Goal: Task Accomplishment & Management: Manage account settings

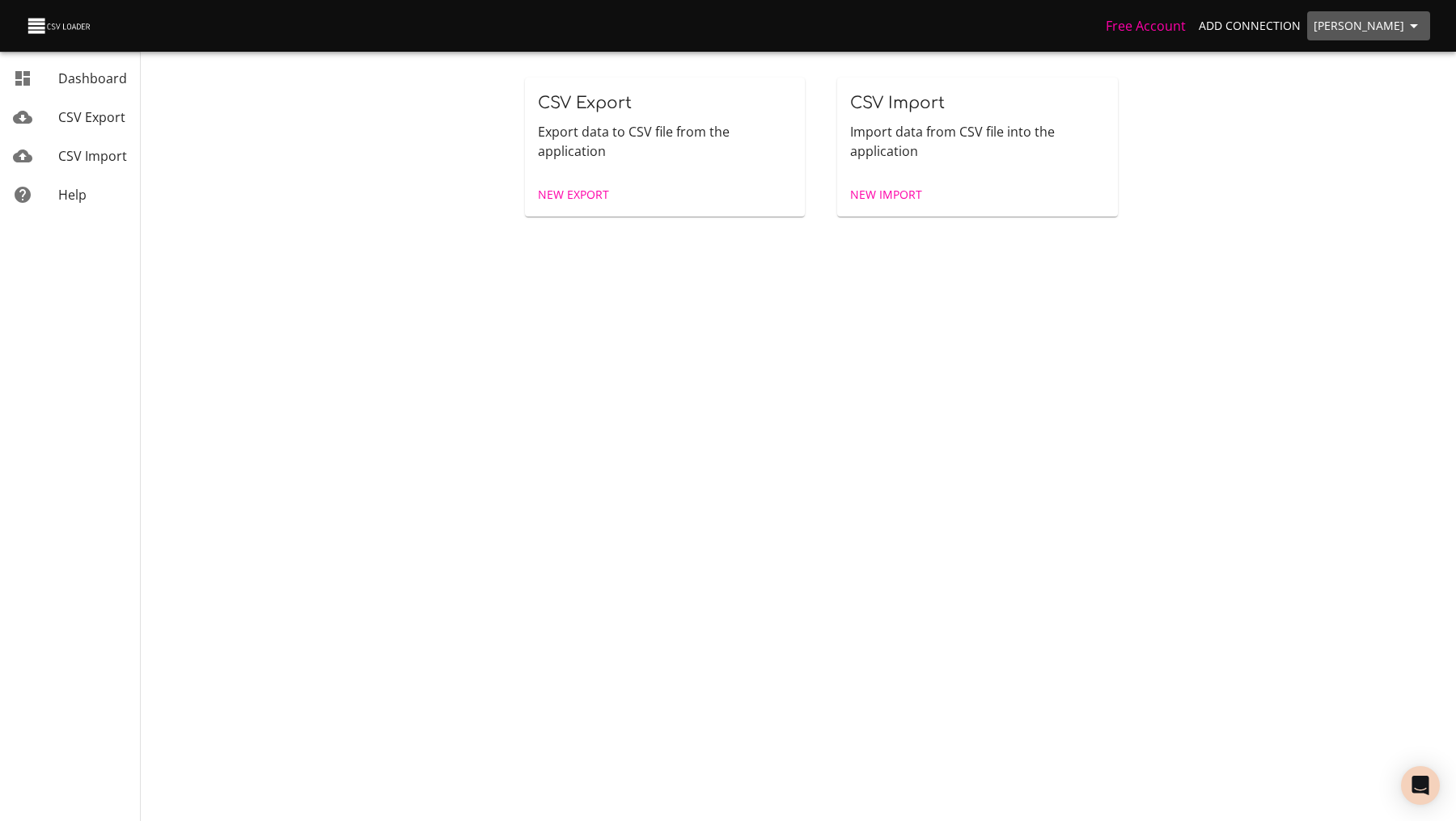
click at [1405, 29] on icon "button" at bounding box center [1414, 26] width 20 height 20
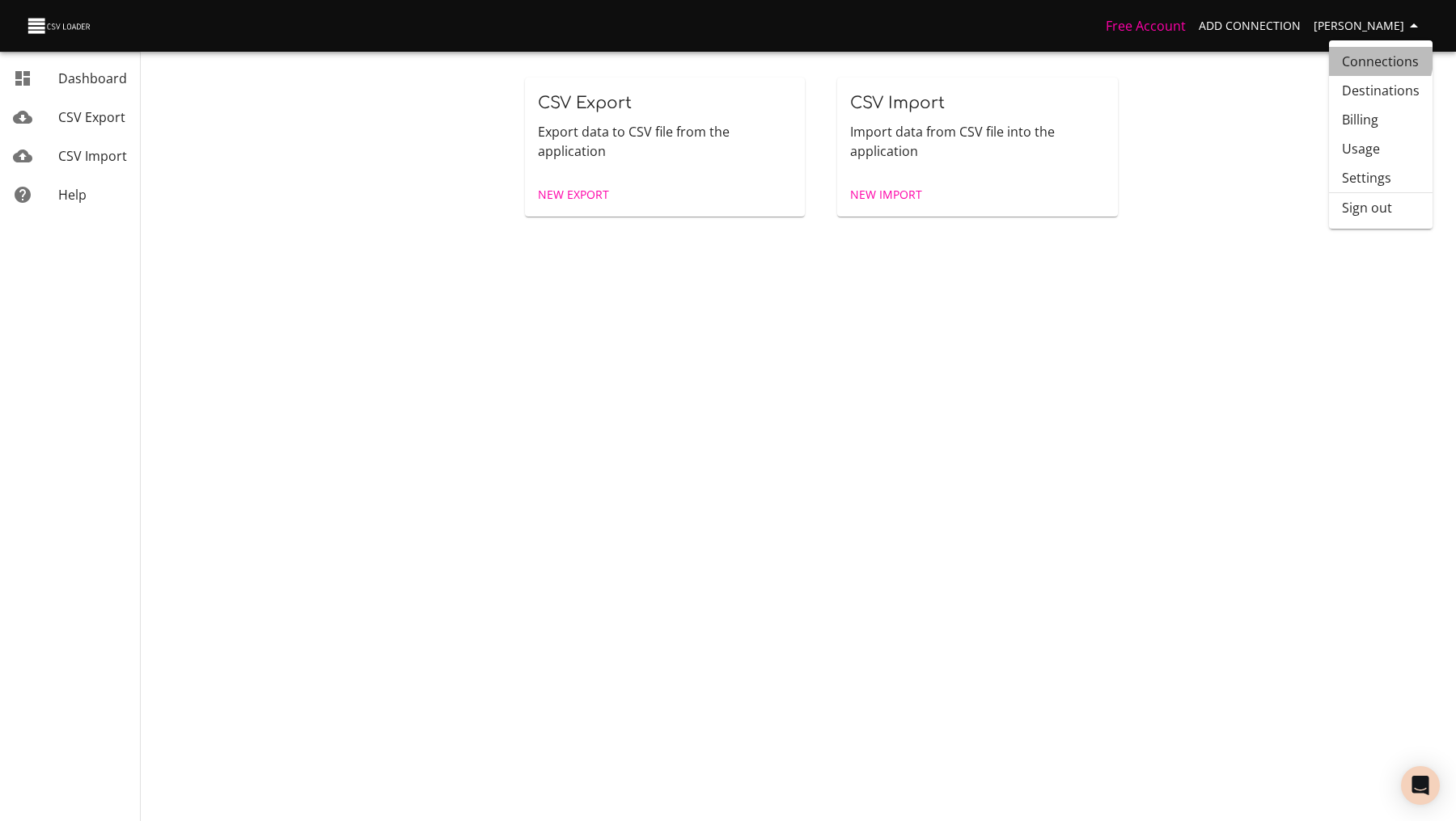
click at [1369, 59] on link "Connections" at bounding box center [1380, 62] width 104 height 29
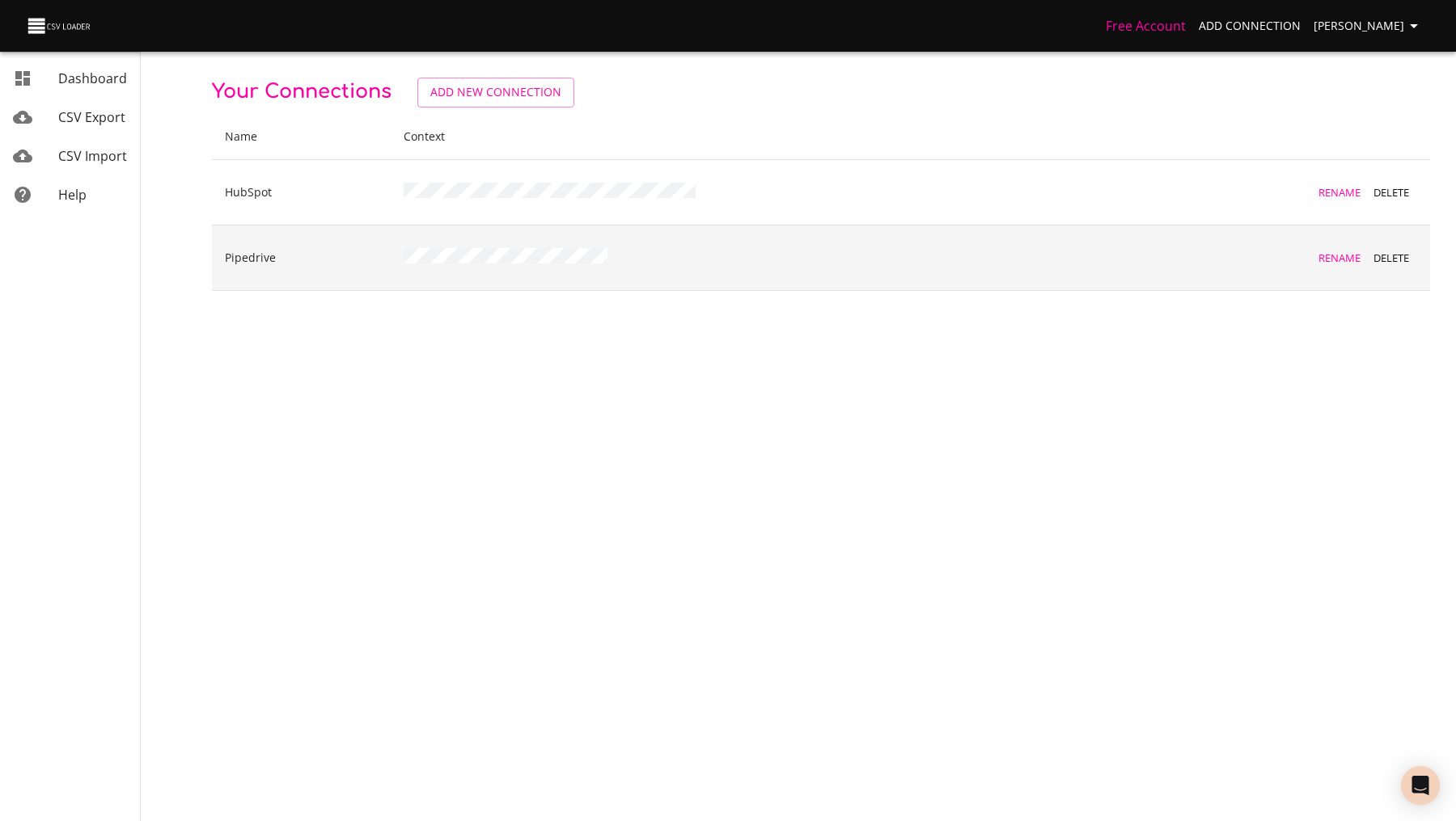
click at [1381, 253] on span "Delete" at bounding box center [1391, 258] width 44 height 19
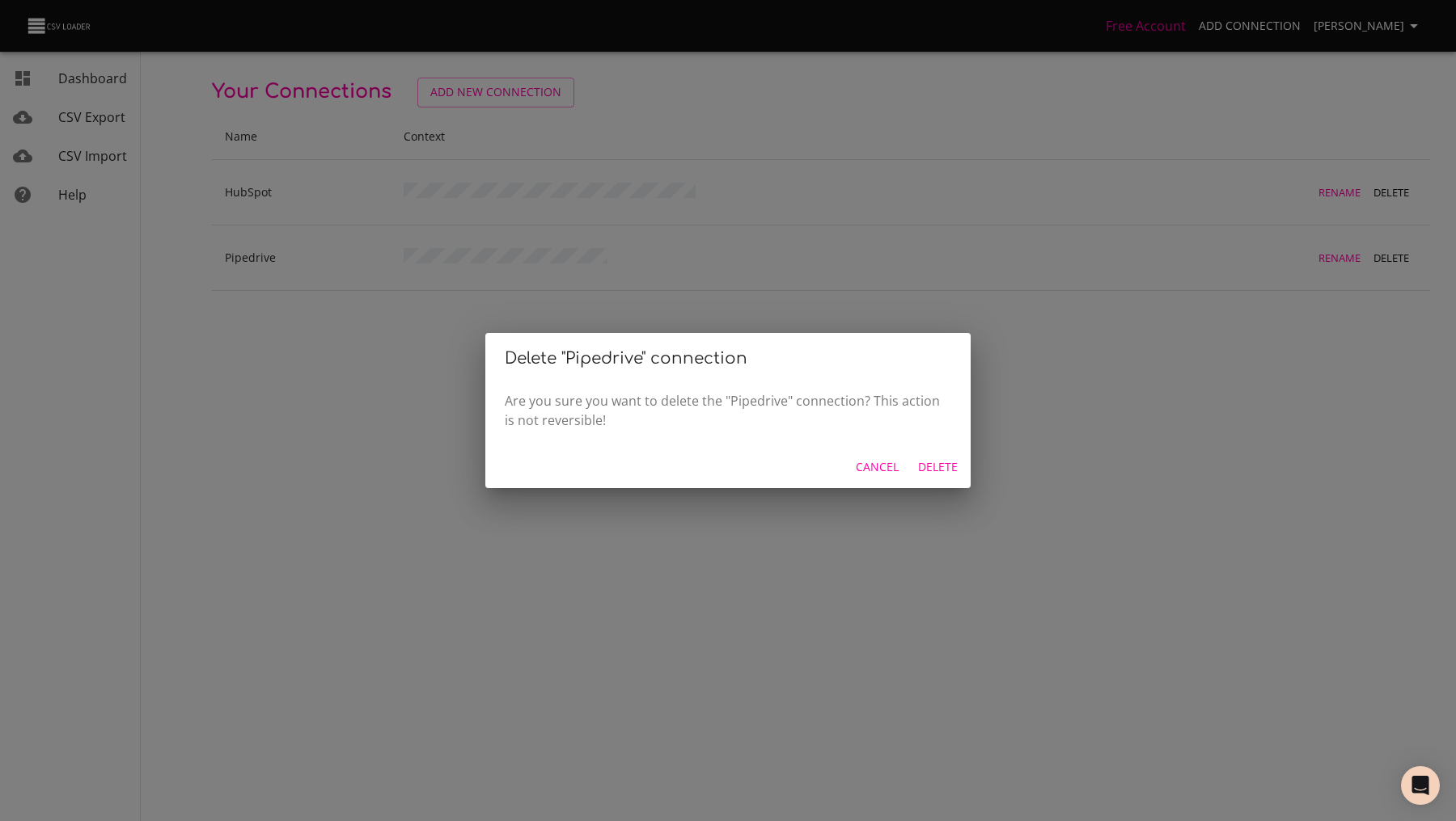
click at [932, 460] on span "Delete" at bounding box center [937, 468] width 39 height 21
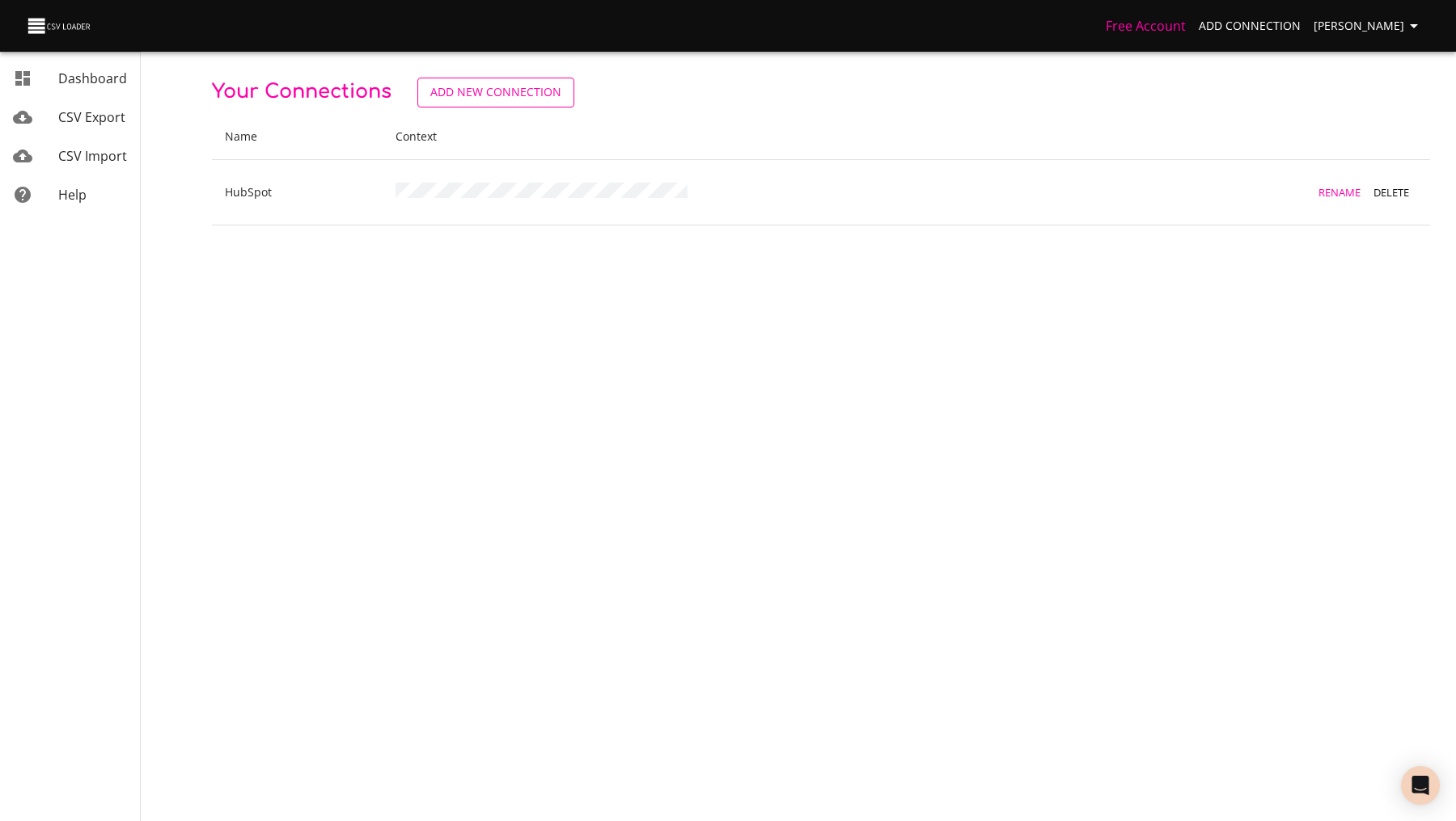
click at [469, 91] on span "Add New Connection" at bounding box center [495, 92] width 131 height 21
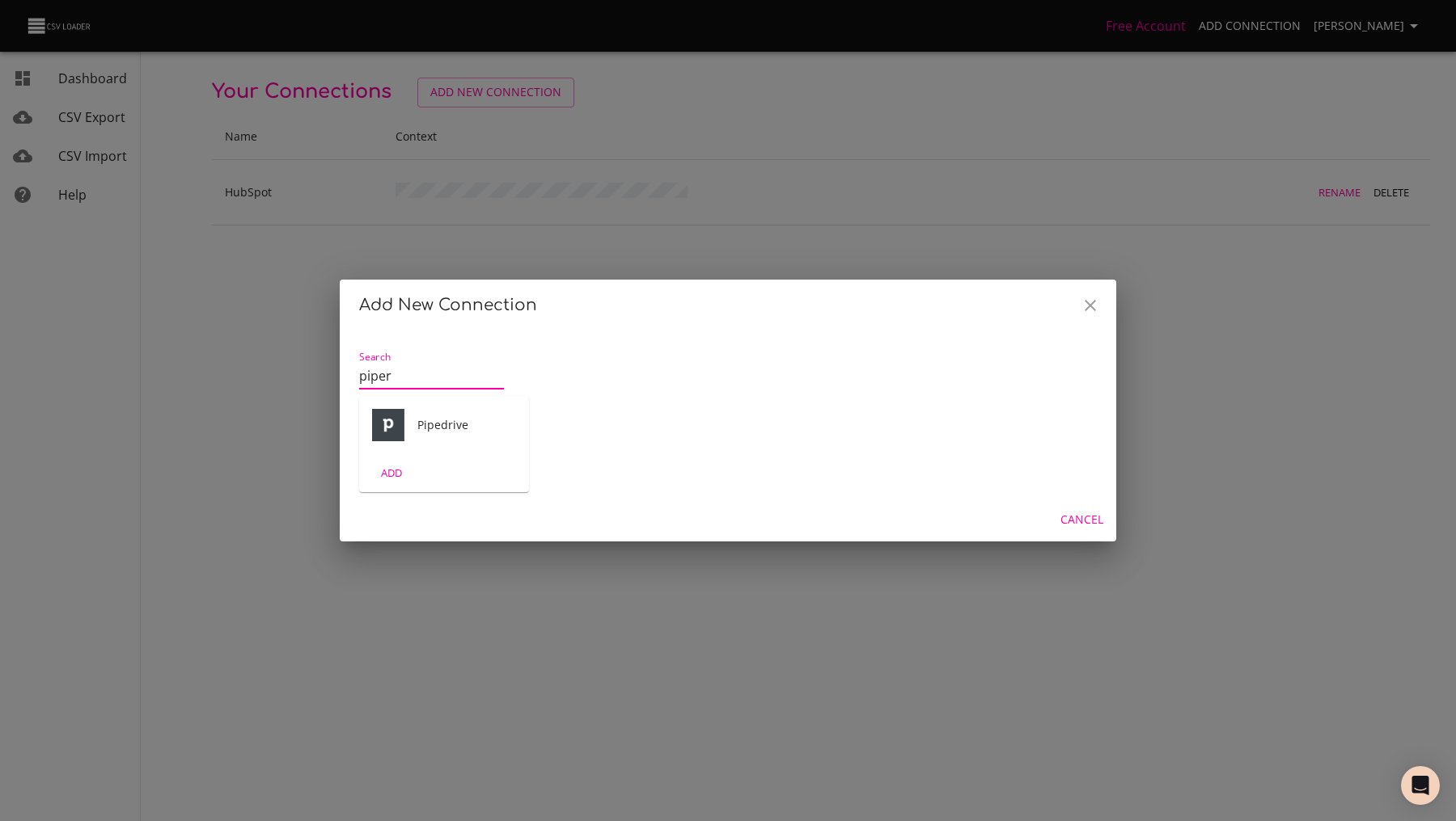
drag, startPoint x: 451, startPoint y: 372, endPoint x: 410, endPoint y: 458, distance: 95.3
click at [410, 499] on div "Cancel" at bounding box center [728, 520] width 777 height 43
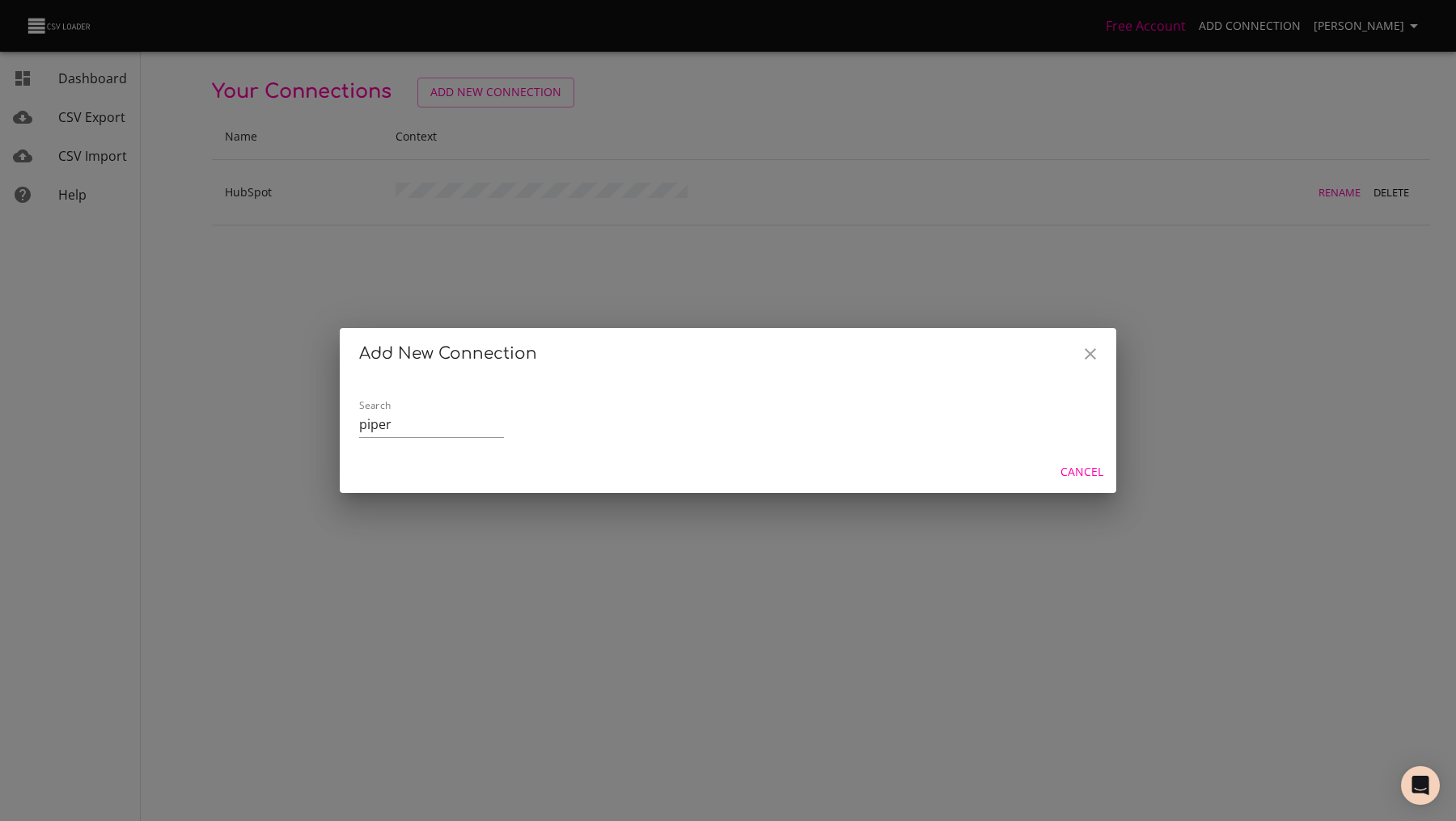
click at [426, 427] on input "piper" at bounding box center [431, 425] width 145 height 26
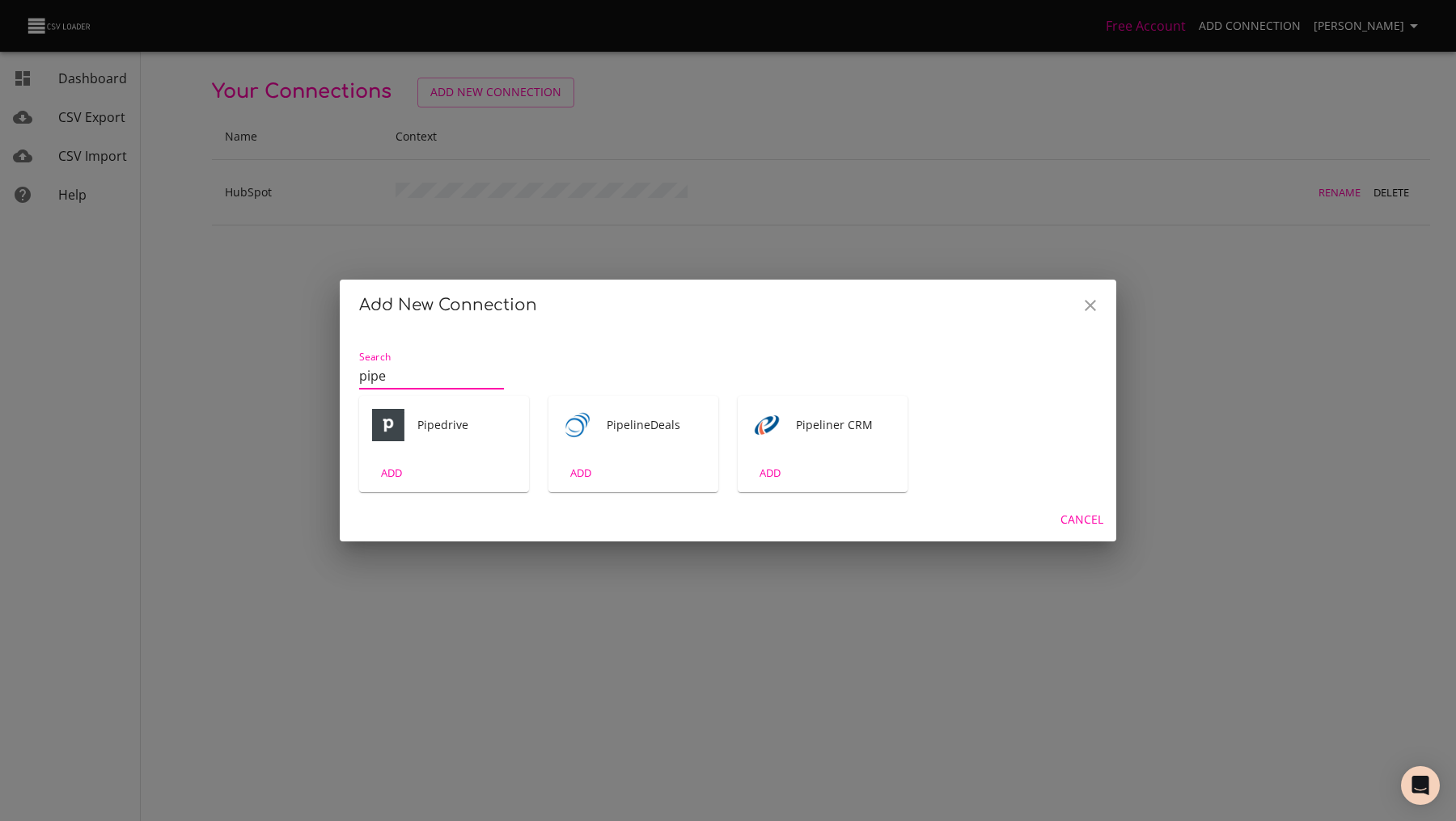
type input "pipe"
click at [389, 477] on span "ADD" at bounding box center [391, 473] width 44 height 19
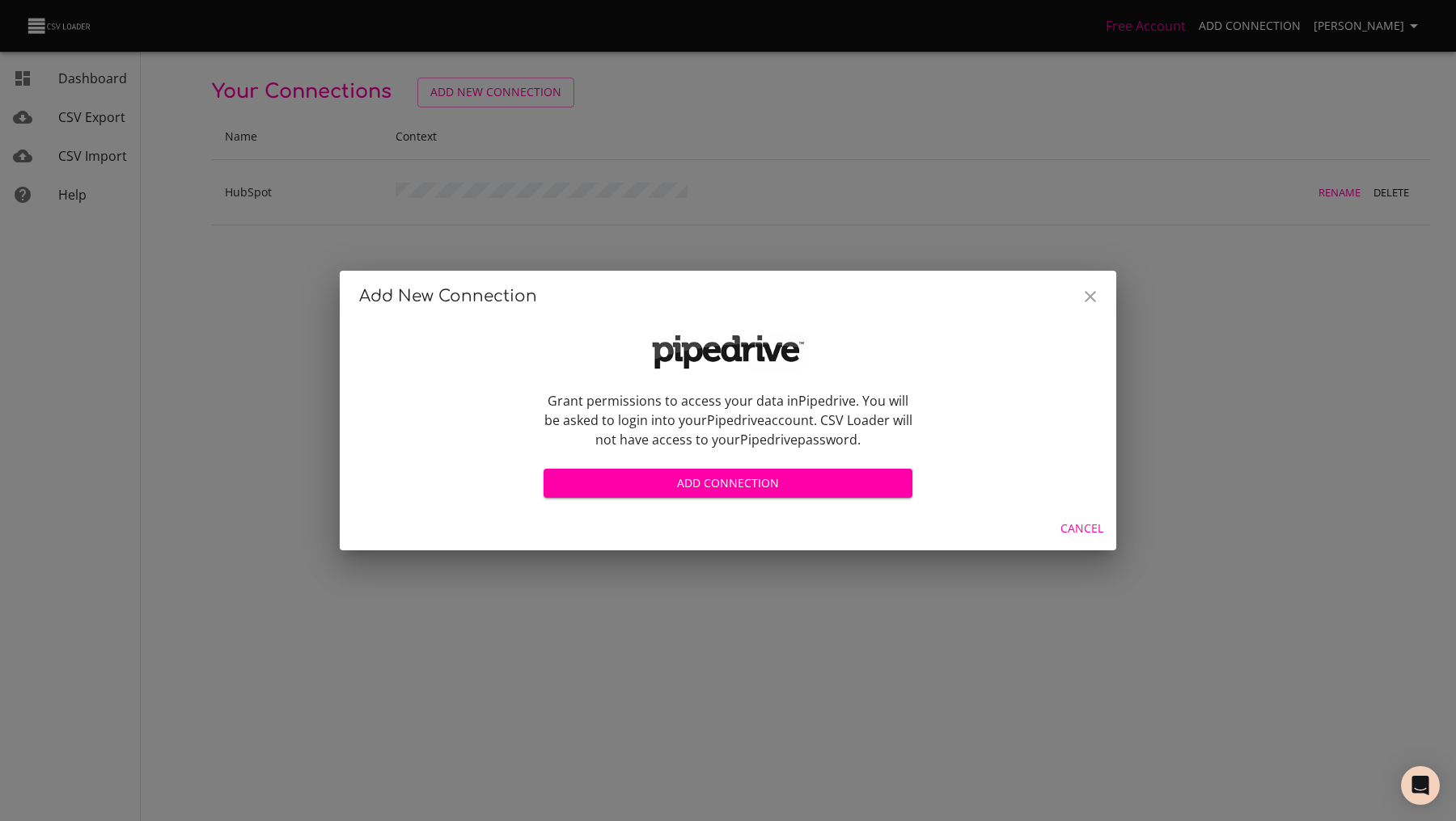
click at [696, 490] on span "Add Connection" at bounding box center [728, 484] width 343 height 21
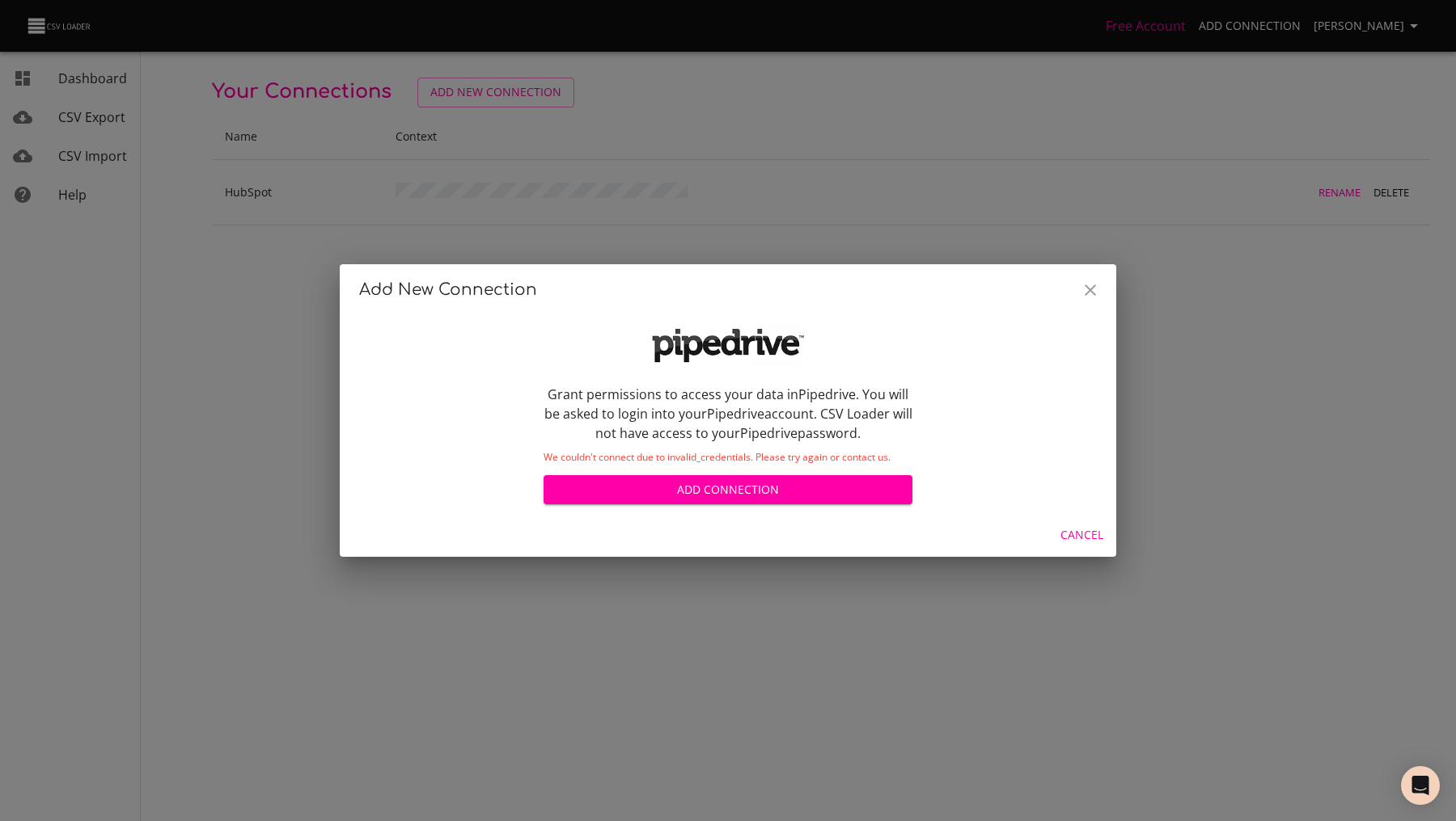
click at [1083, 284] on icon "Close" at bounding box center [1090, 290] width 20 height 20
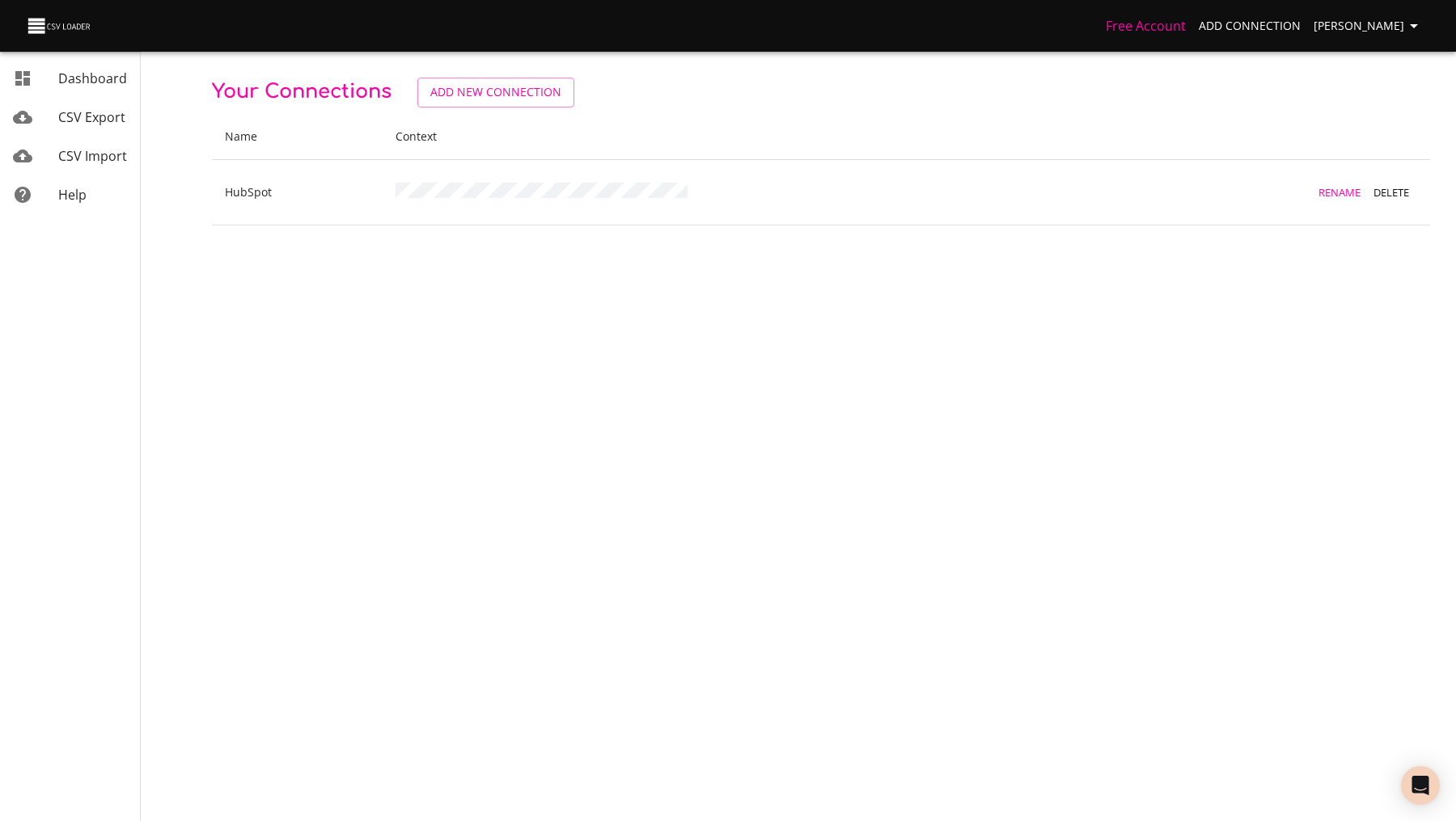
click at [1360, 25] on span "[PERSON_NAME]" at bounding box center [1368, 26] width 110 height 21
click at [1355, 219] on li "Sign out" at bounding box center [1380, 207] width 104 height 29
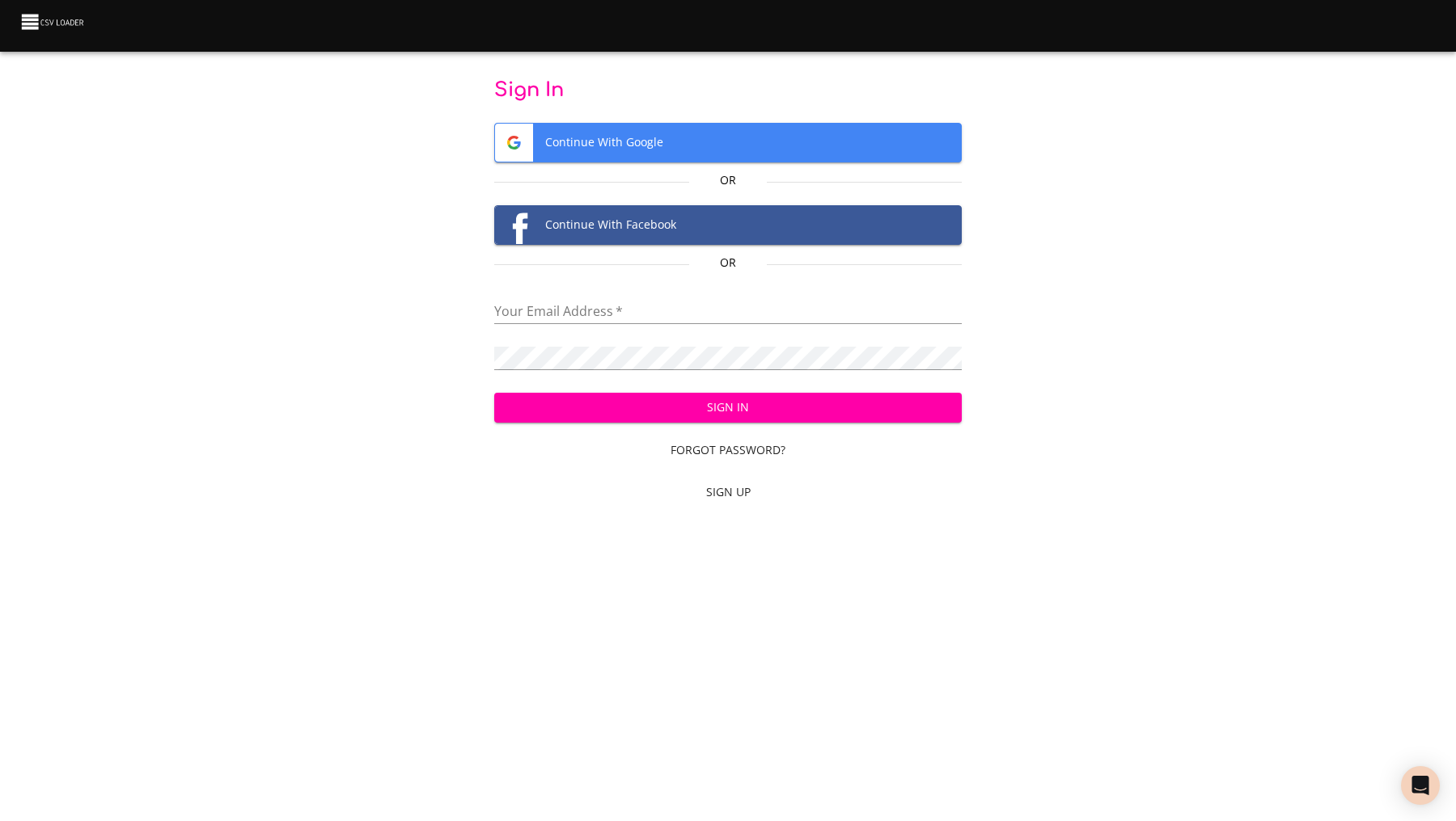
click at [732, 418] on button "Sign In" at bounding box center [728, 408] width 468 height 30
type input "a"
click at [732, 485] on span "Sign Up" at bounding box center [728, 493] width 455 height 21
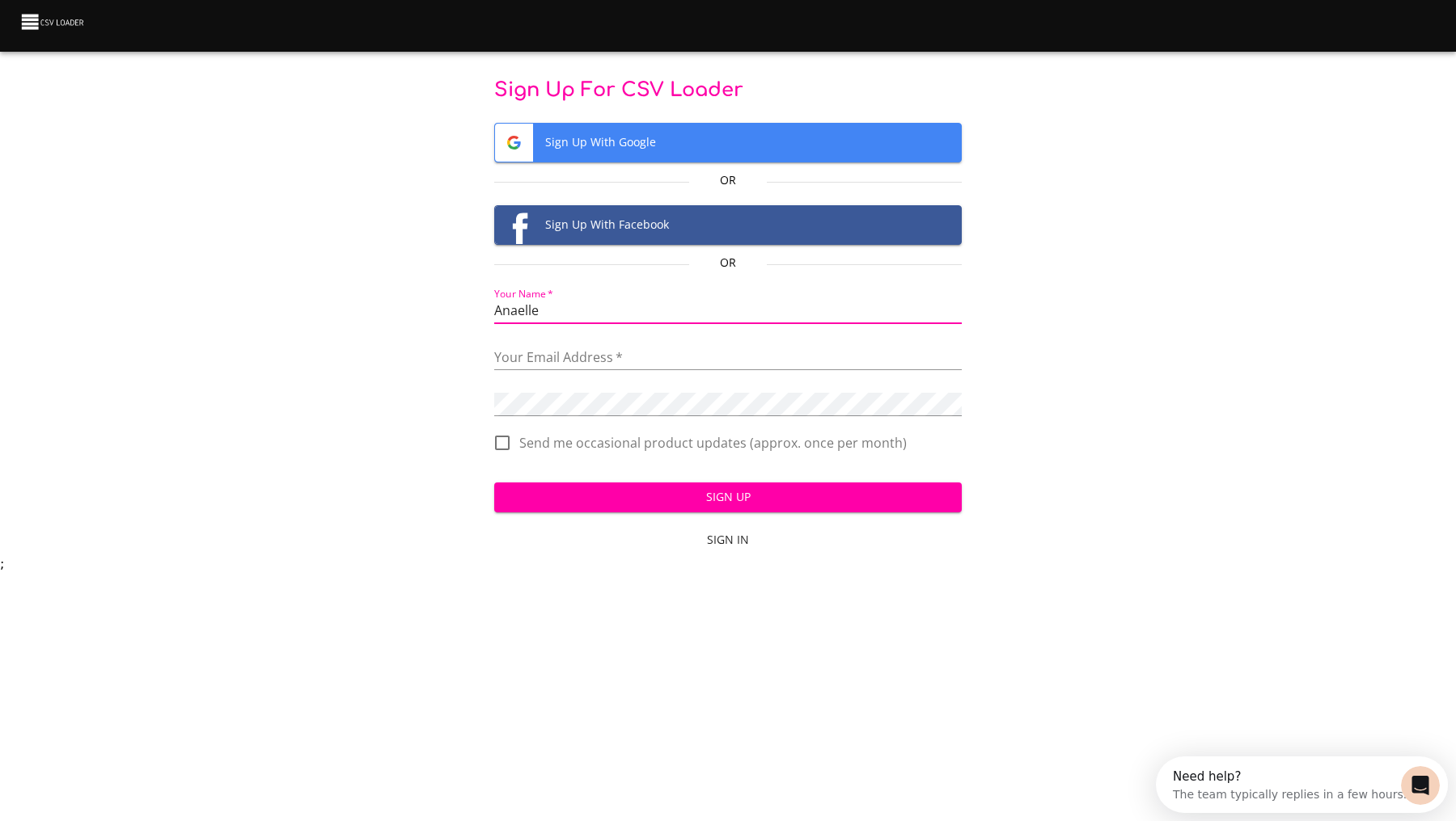
type input "Anaelle"
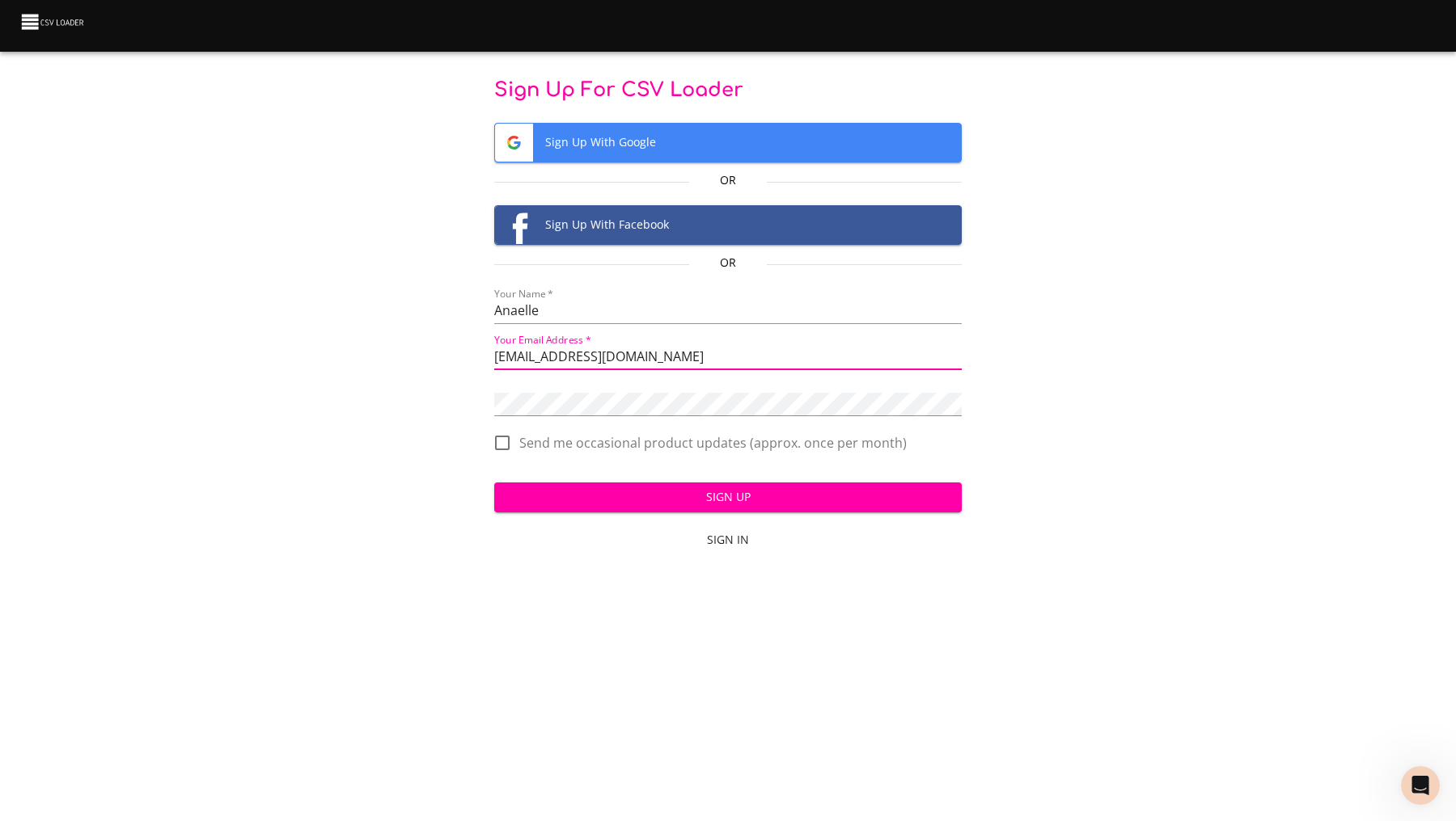
type input "[EMAIL_ADDRESS][DOMAIN_NAME]"
click at [1218, 322] on div "Sign Up For CSV Loader Sign Up With Google Or Sign Up With Facebook Or Your Nam…" at bounding box center [728, 318] width 1404 height 480
click at [603, 488] on span "Sign Up" at bounding box center [728, 497] width 442 height 21
